Goal: Transaction & Acquisition: Purchase product/service

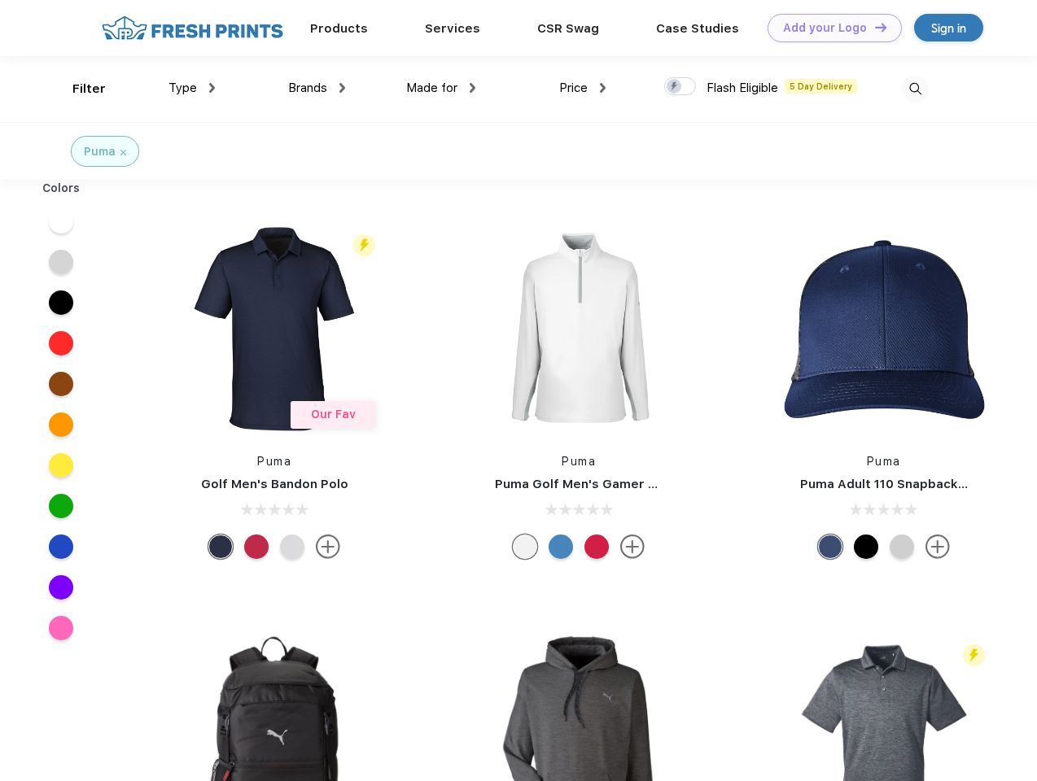
click at [829, 28] on link "Add your Logo Design Tool" at bounding box center [835, 28] width 134 height 28
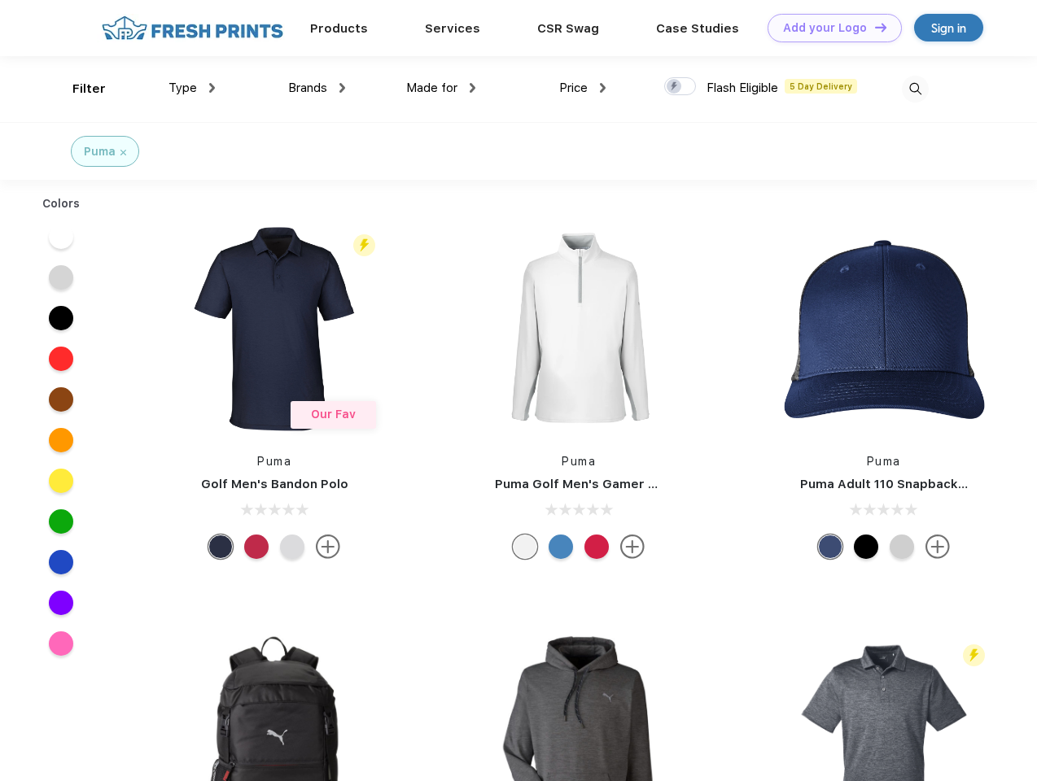
click at [0, 0] on div "Design Tool" at bounding box center [0, 0] width 0 height 0
click at [873, 27] on link "Add your Logo Design Tool" at bounding box center [835, 28] width 134 height 28
click at [78, 89] on div "Filter" at bounding box center [88, 89] width 33 height 19
click at [192, 88] on span "Type" at bounding box center [182, 88] width 28 height 15
click at [317, 88] on span "Brands" at bounding box center [307, 88] width 39 height 15
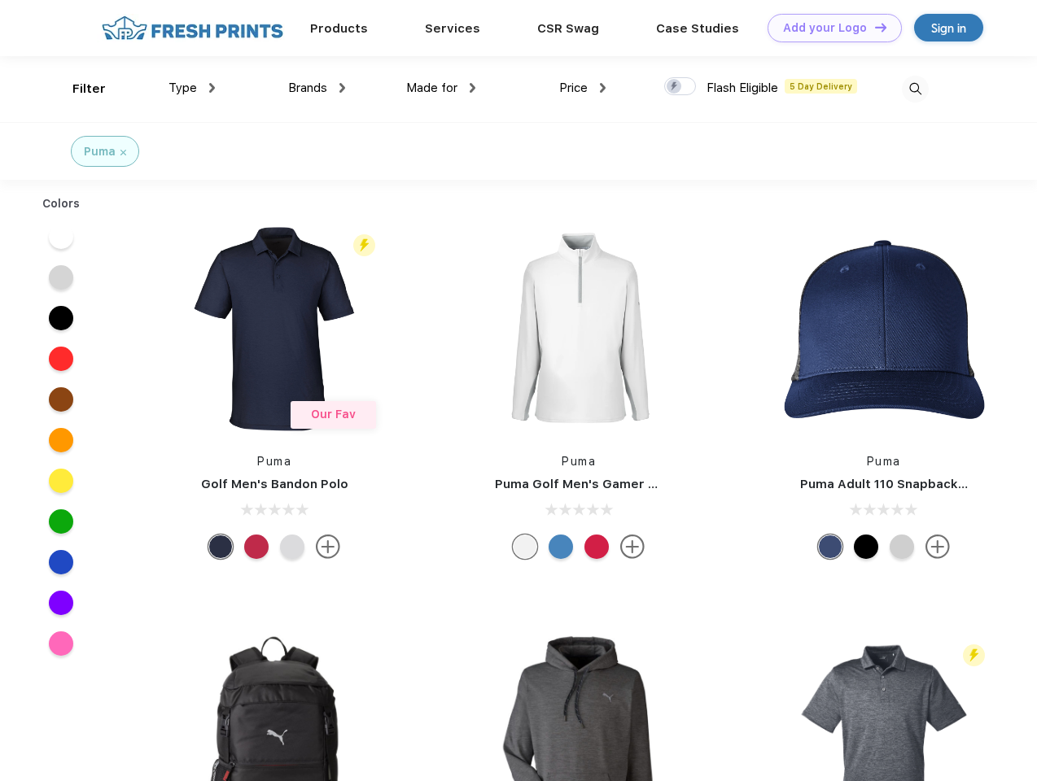
click at [441, 88] on span "Made for" at bounding box center [431, 88] width 51 height 15
click at [583, 88] on span "Price" at bounding box center [573, 88] width 28 height 15
click at [680, 87] on div at bounding box center [680, 86] width 32 height 18
click at [675, 87] on input "checkbox" at bounding box center [669, 82] width 11 height 11
click at [915, 89] on img at bounding box center [915, 89] width 27 height 27
